Goal: Information Seeking & Learning: Learn about a topic

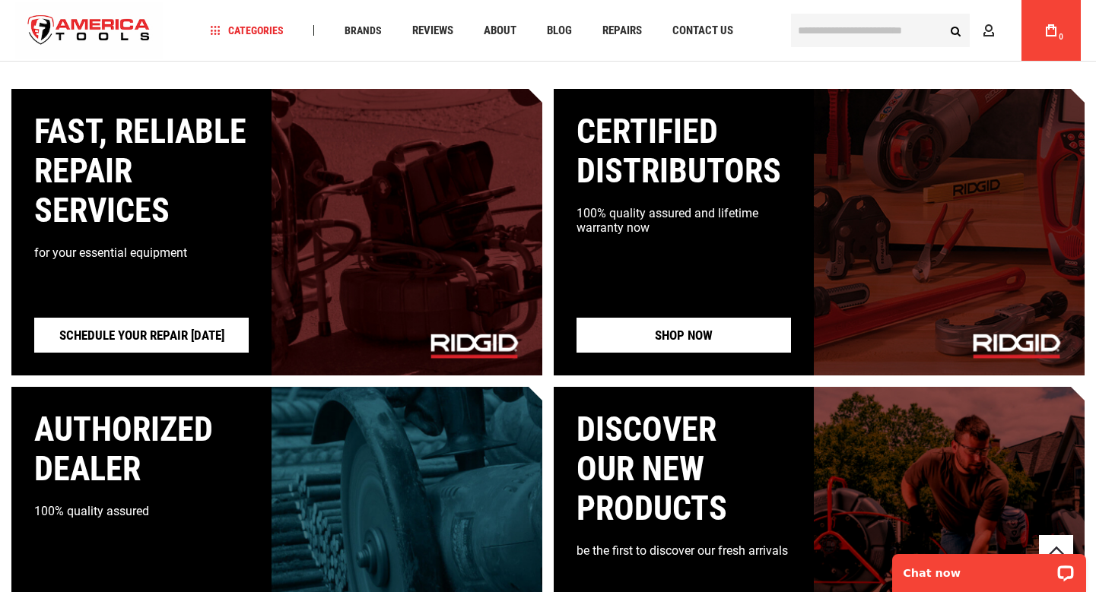
scroll to position [1358, 0]
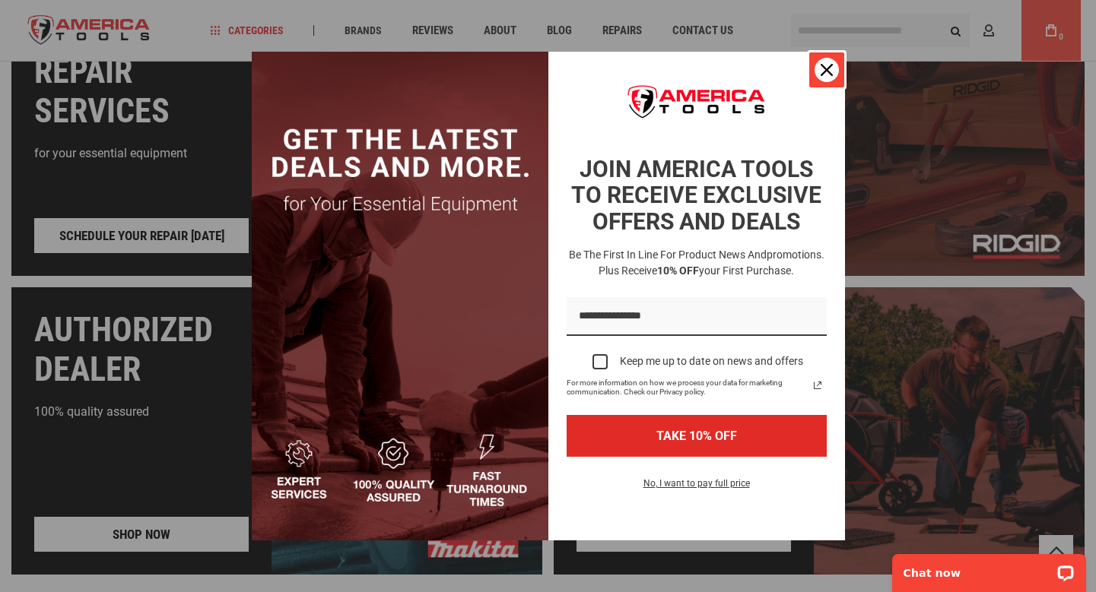
click at [834, 71] on div "Close" at bounding box center [826, 70] width 24 height 24
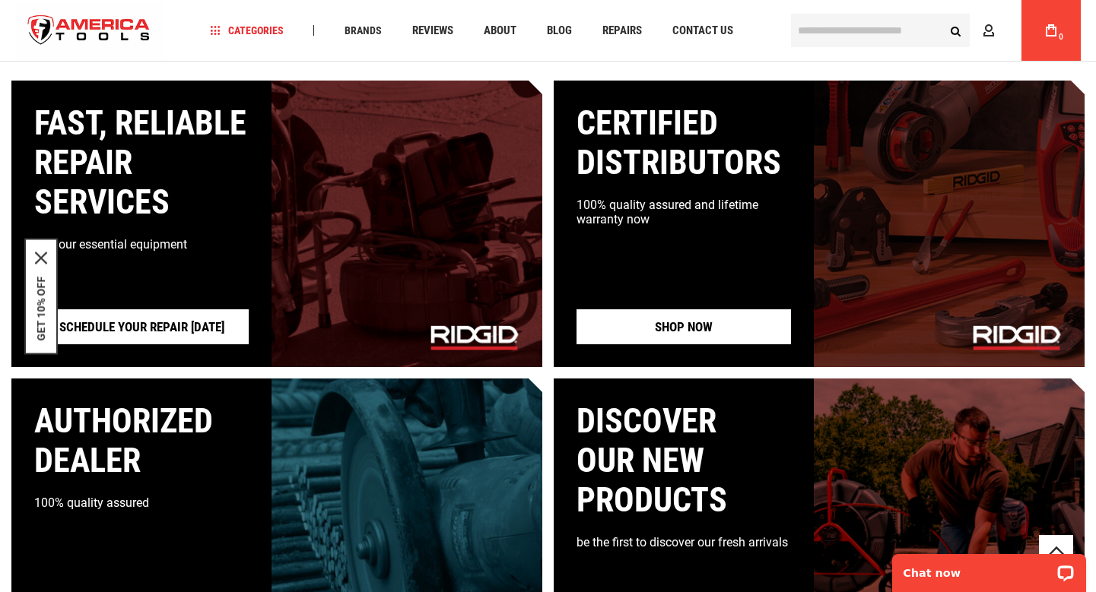
scroll to position [1266, 0]
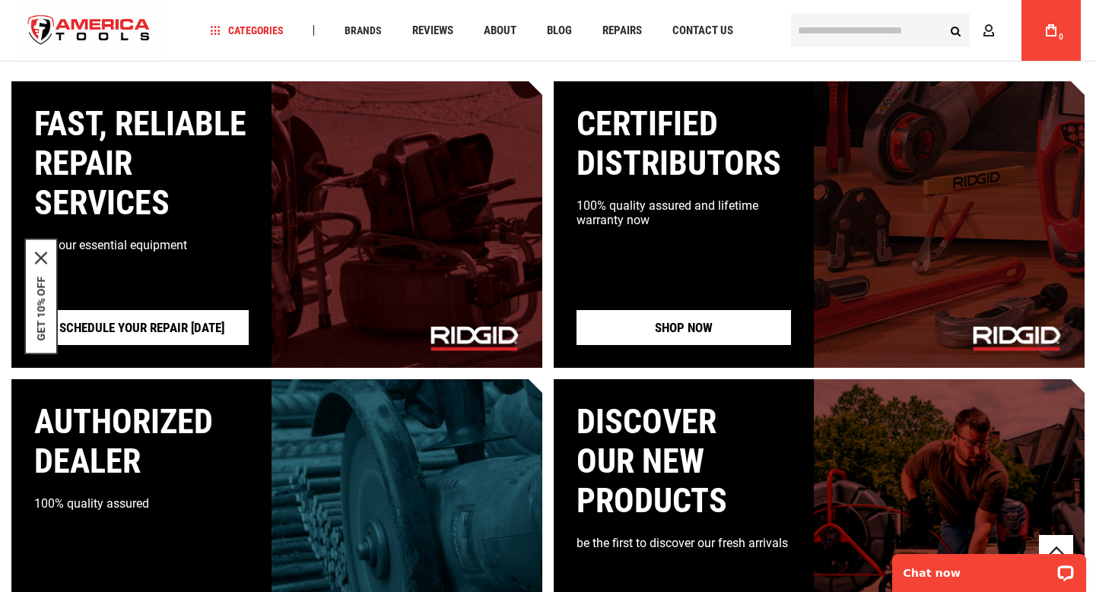
click at [723, 317] on link "Shop now" at bounding box center [683, 327] width 214 height 35
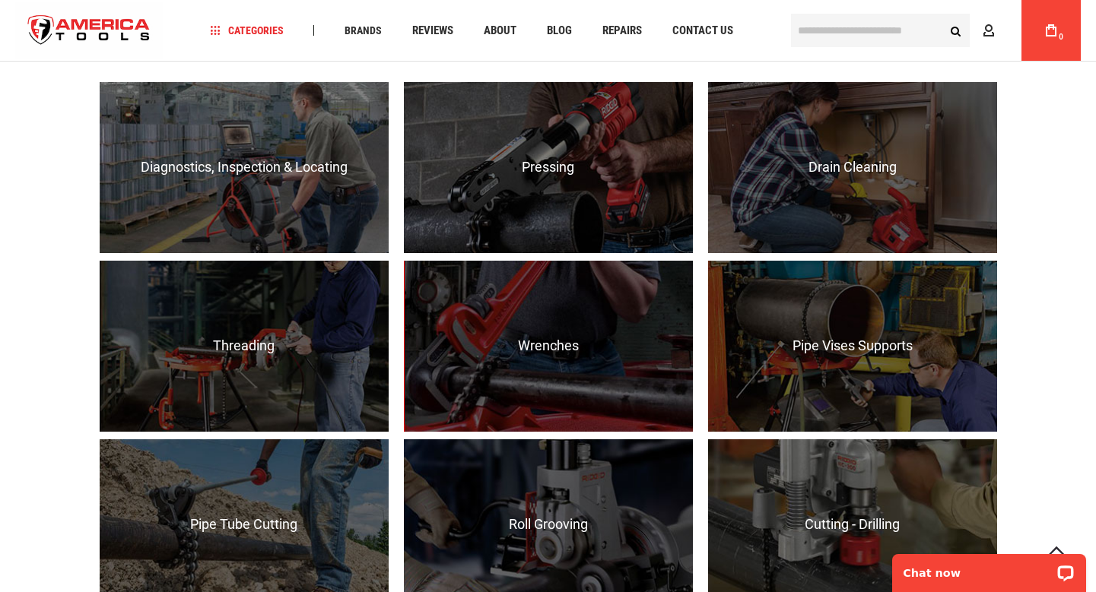
scroll to position [1022, 0]
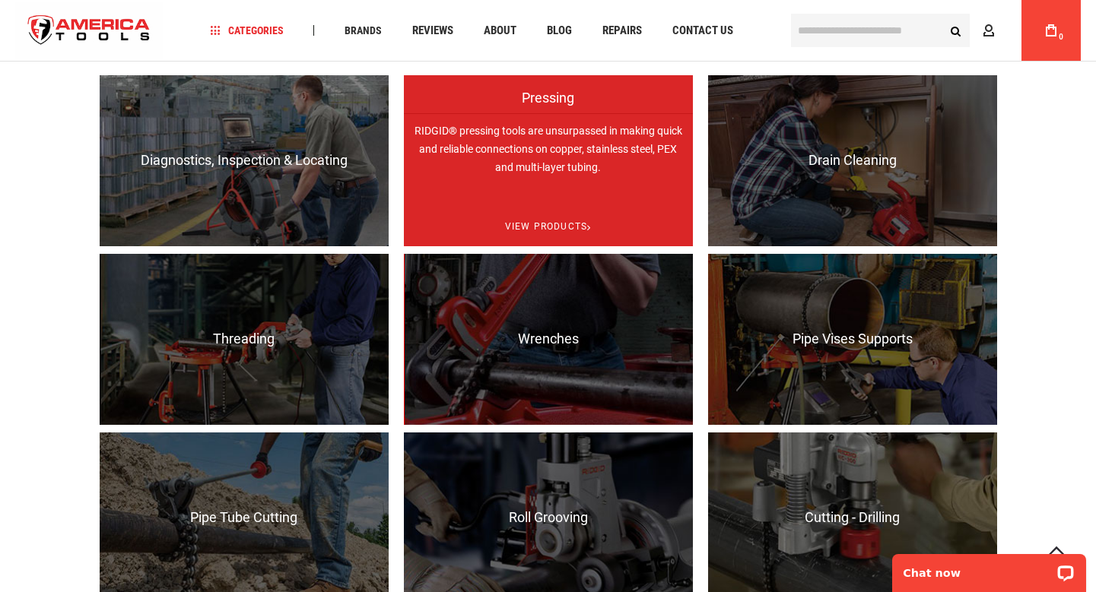
click at [535, 164] on p "RIDGID® pressing tools are unsurpassed in making quick and reliable connections…" at bounding box center [548, 198] width 289 height 171
